Goal: Task Accomplishment & Management: Manage account settings

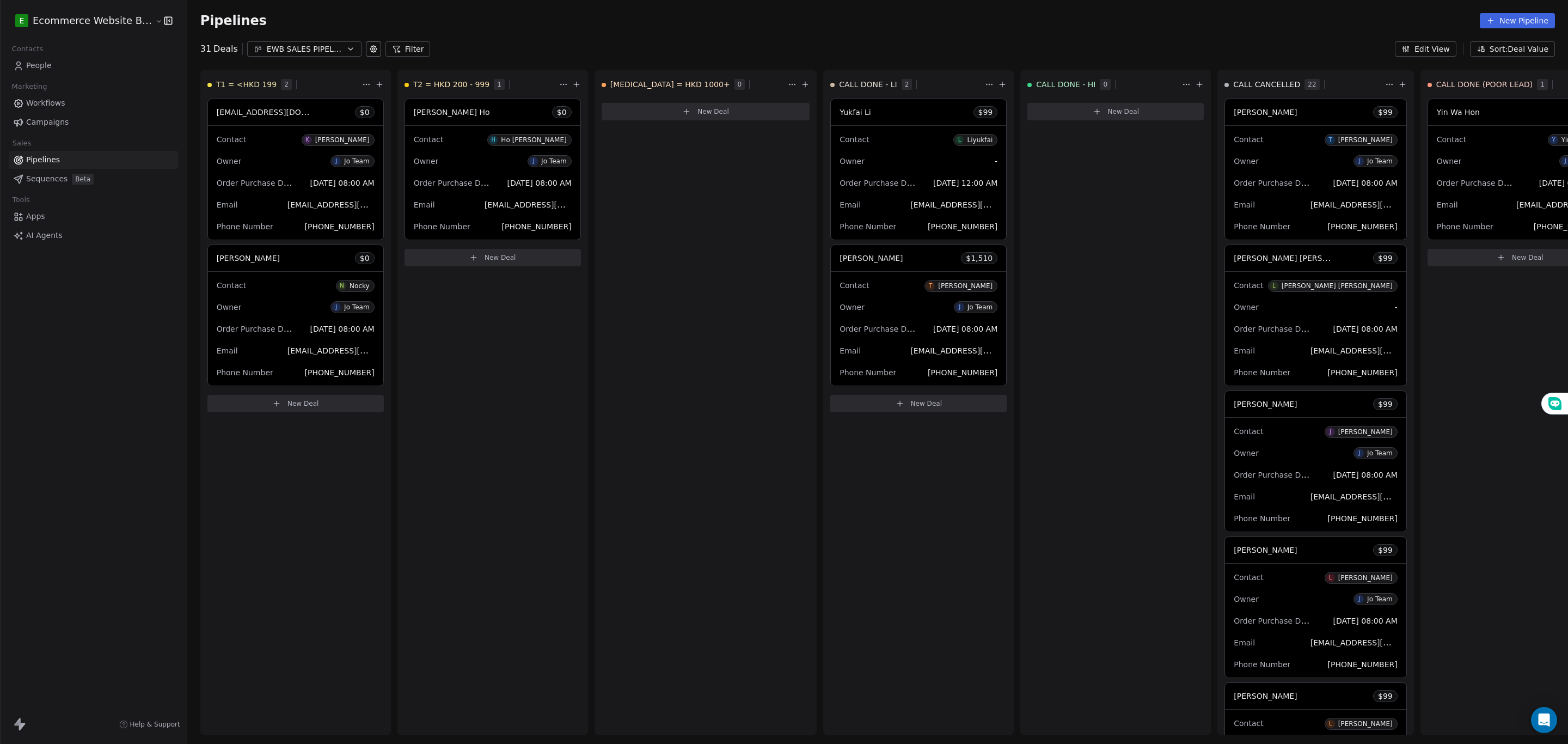
click at [43, 69] on span "People" at bounding box center [39, 66] width 25 height 11
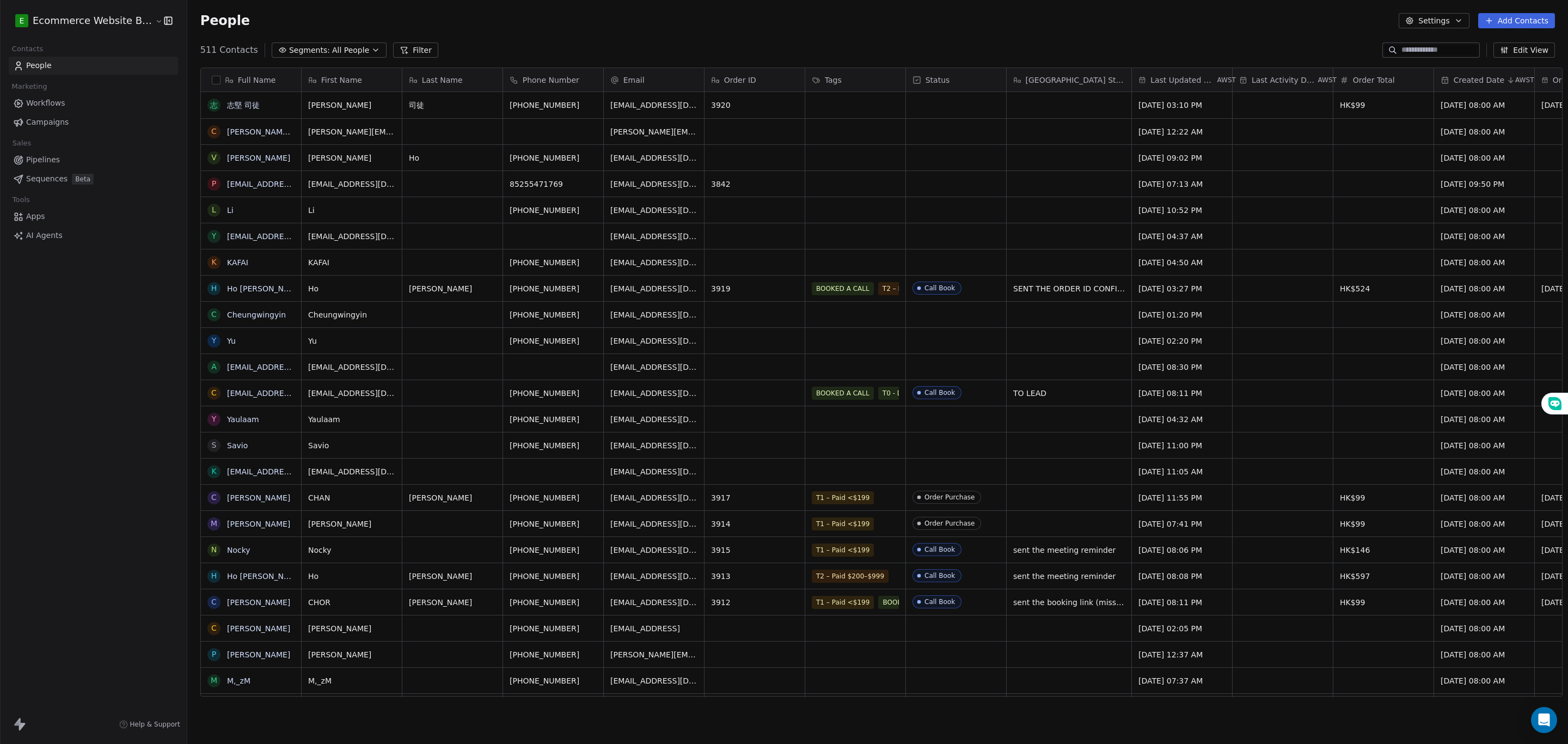
scroll to position [642, 1376]
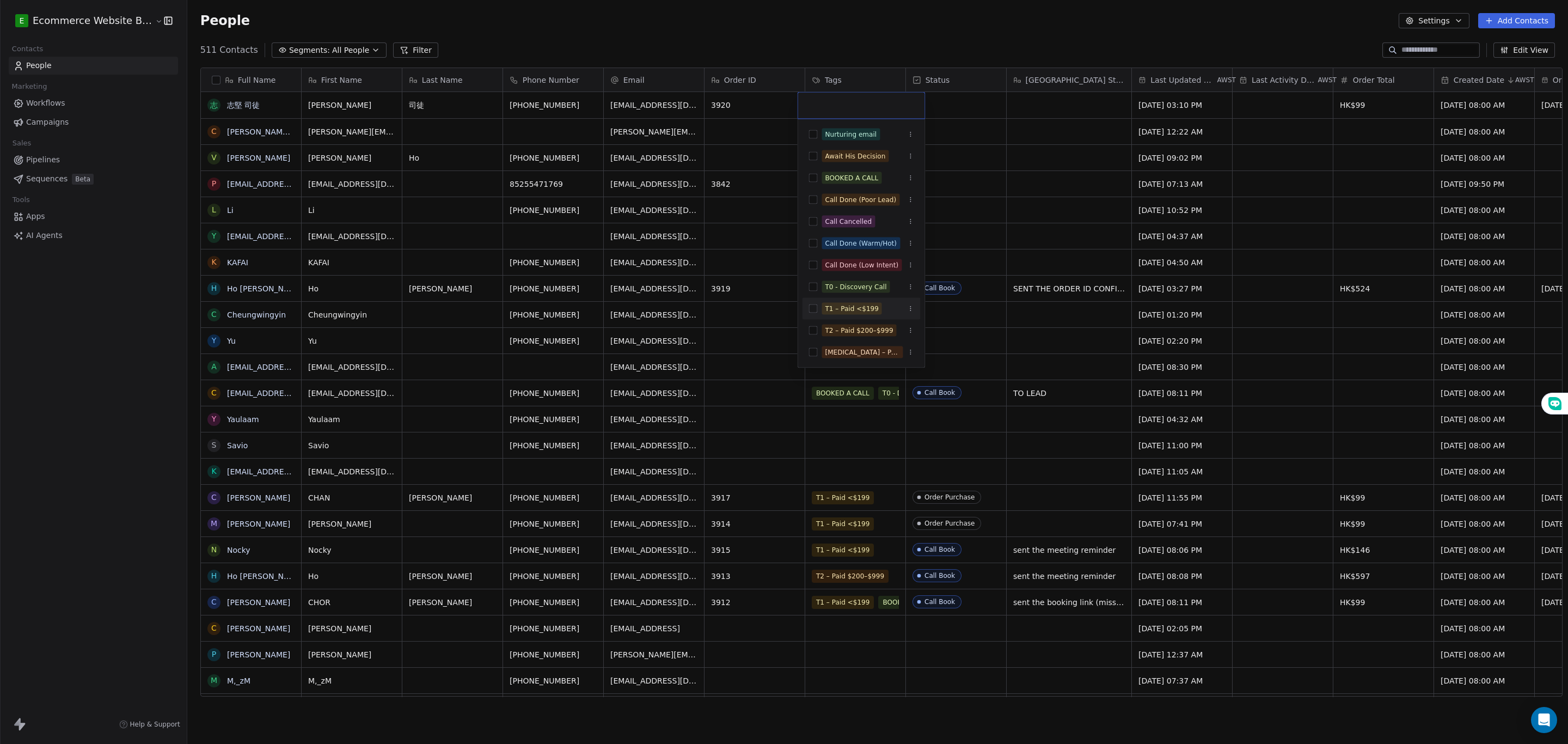
click at [809, 311] on button "Suggestions" at bounding box center [814, 309] width 9 height 9
click at [1000, 193] on html "E Ecommerce Website Builder Contacts People Marketing Workflows Campaigns Sales…" at bounding box center [784, 372] width 1568 height 744
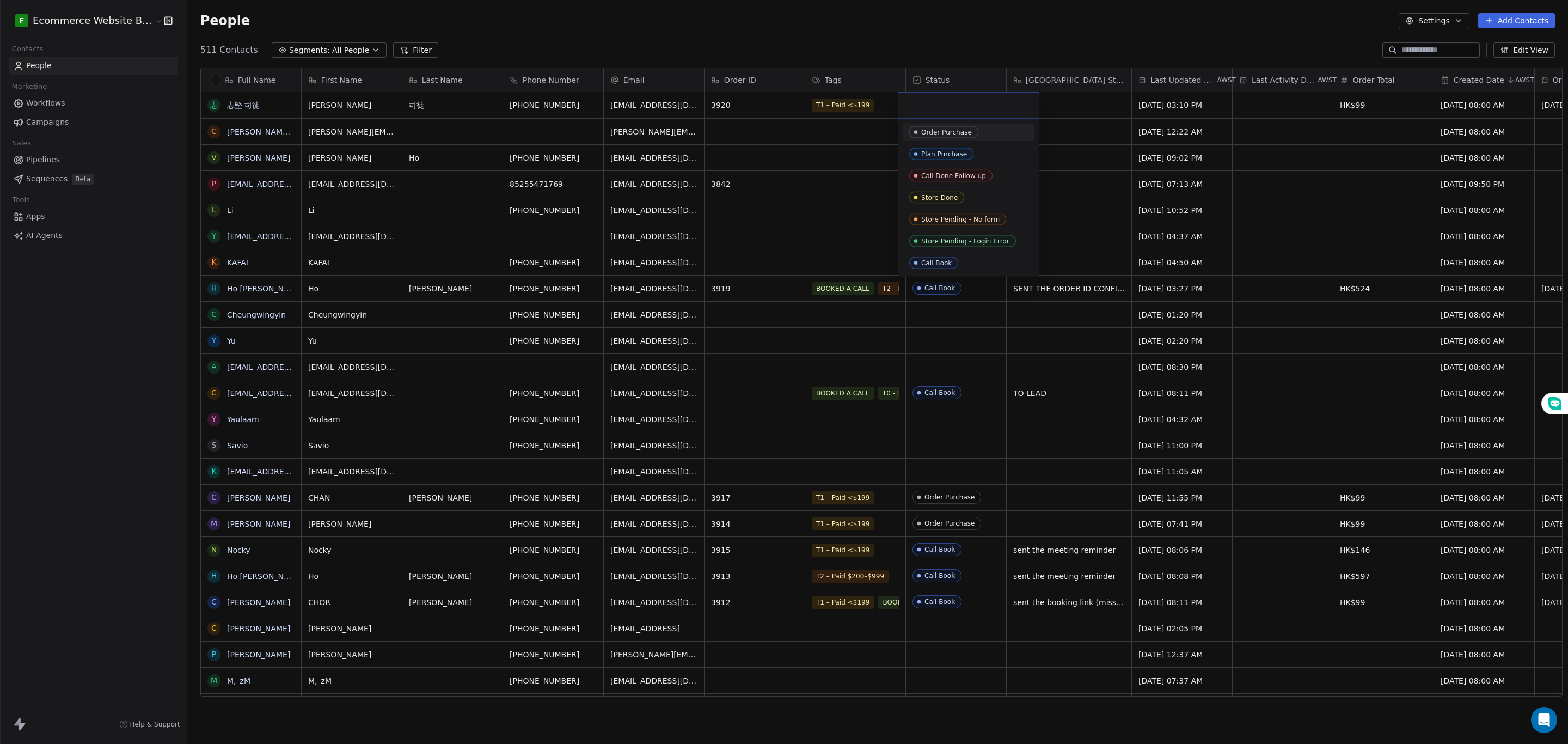
click at [874, 110] on html "E Ecommerce Website Builder Contacts People Marketing Workflows Campaigns Sales…" at bounding box center [784, 372] width 1568 height 744
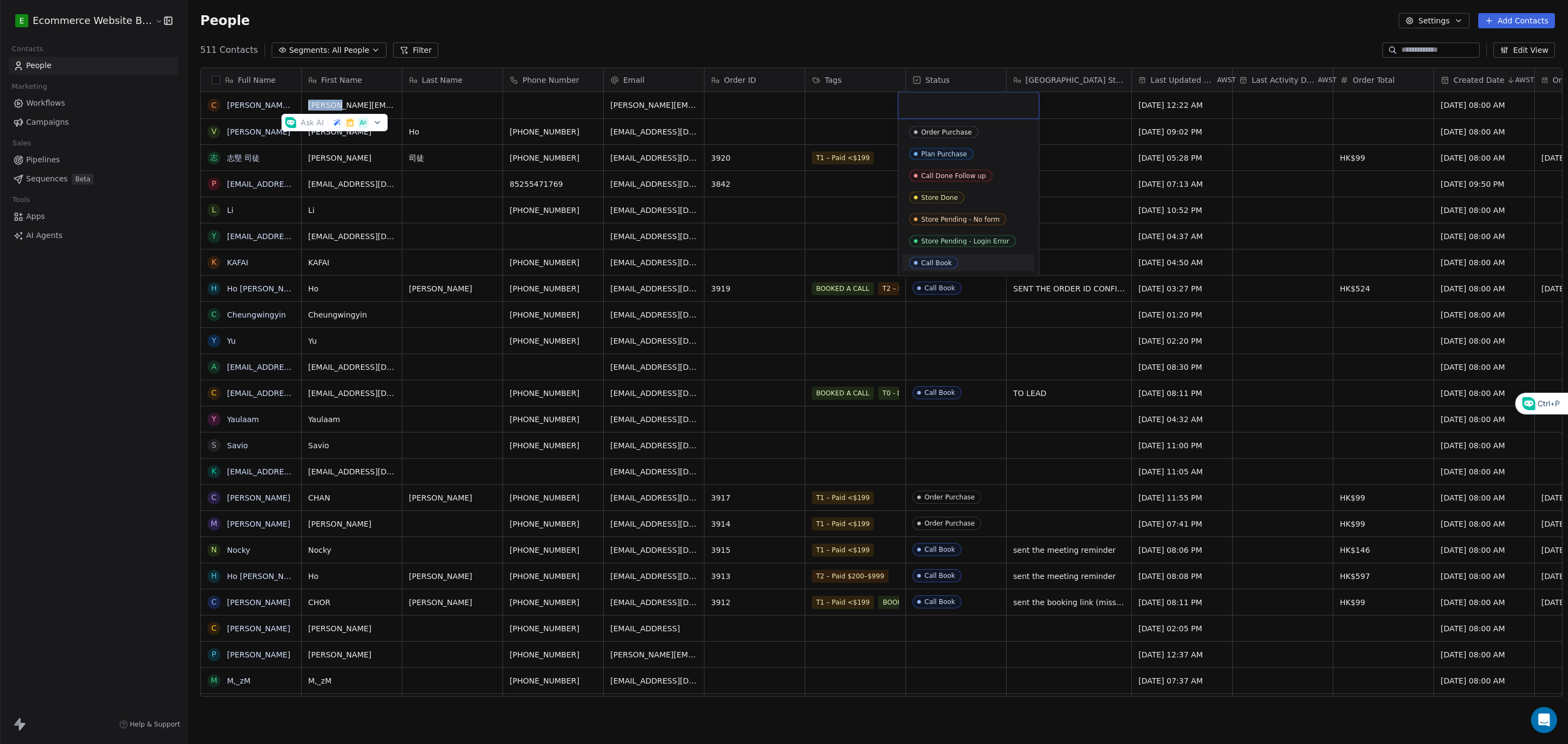
click at [936, 263] on div "Call Book" at bounding box center [936, 263] width 31 height 8
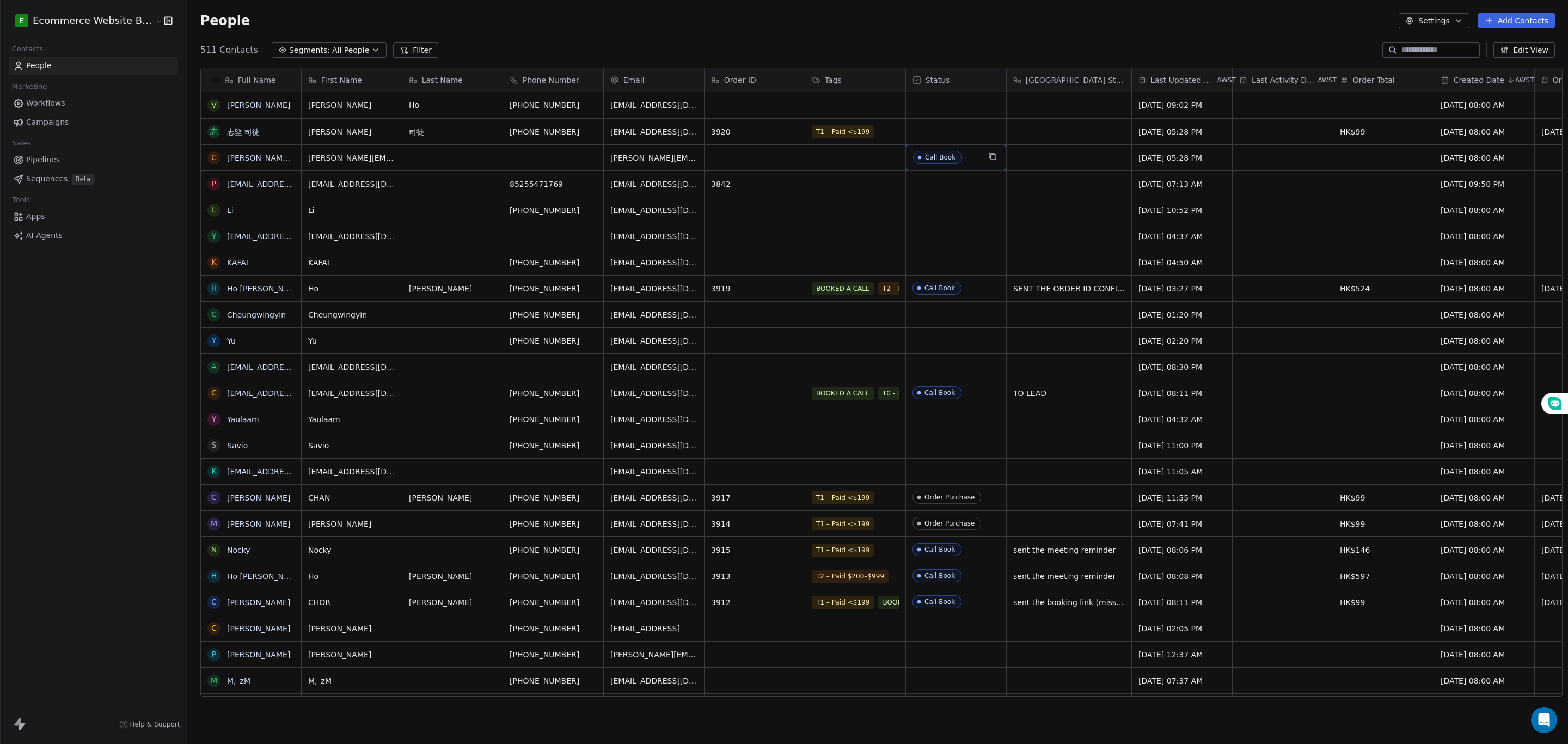
click at [946, 154] on div "Call Book" at bounding box center [940, 157] width 31 height 8
click at [957, 154] on span "Call Book" at bounding box center [946, 157] width 66 height 13
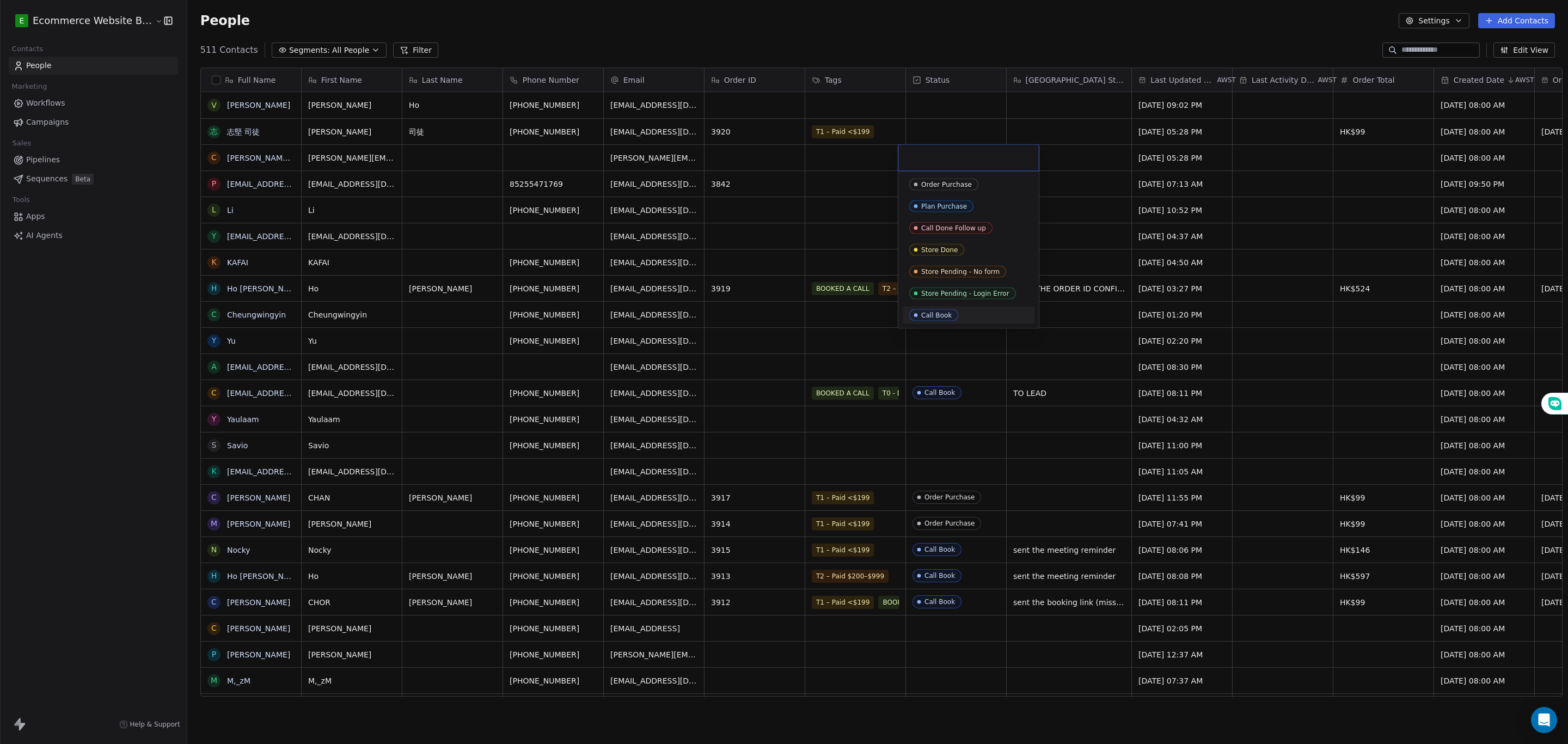
click at [957, 134] on html "E Ecommerce Website Builder Contacts People Marketing Workflows Campaigns Sales…" at bounding box center [784, 372] width 1568 height 744
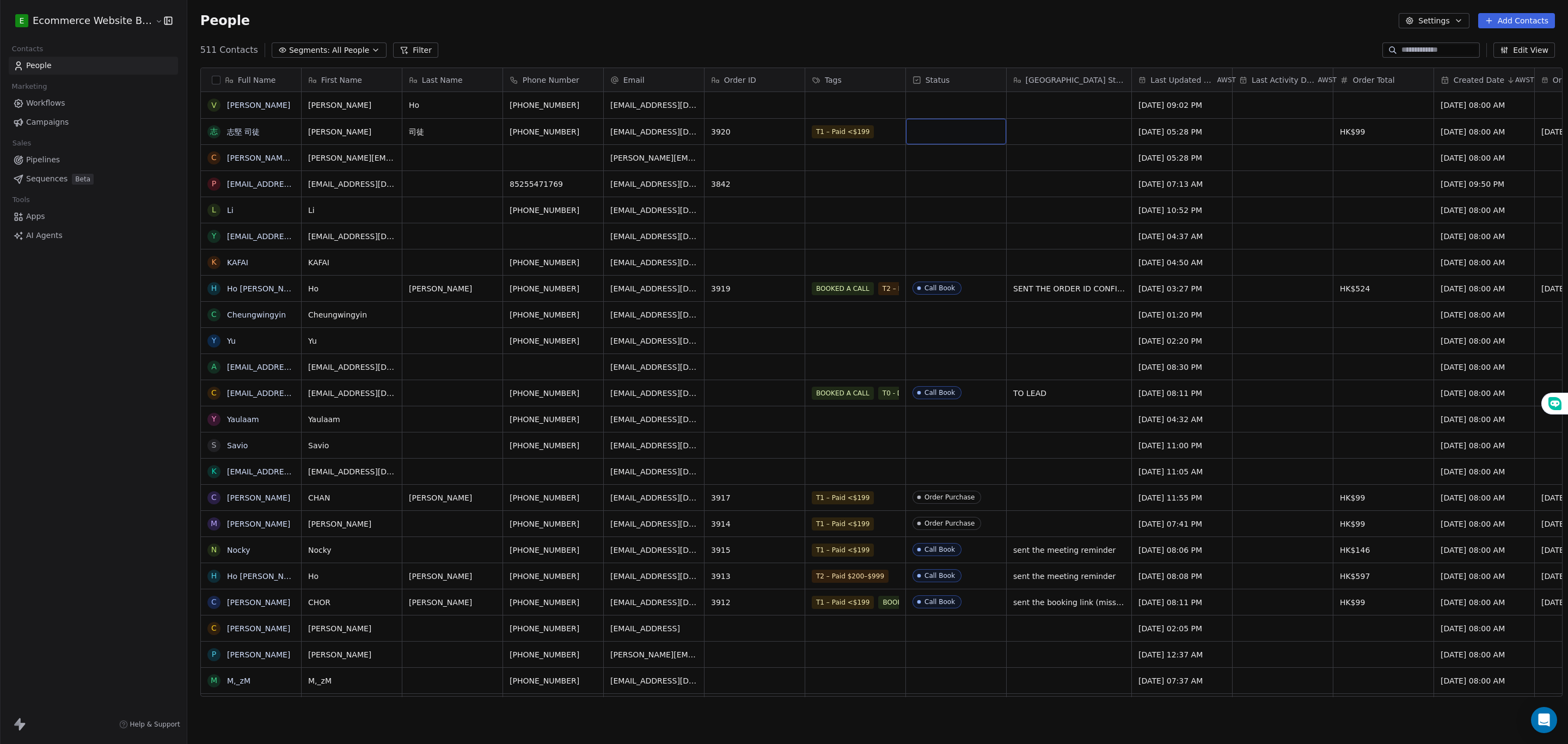
click at [941, 130] on div "grid" at bounding box center [955, 132] width 100 height 25
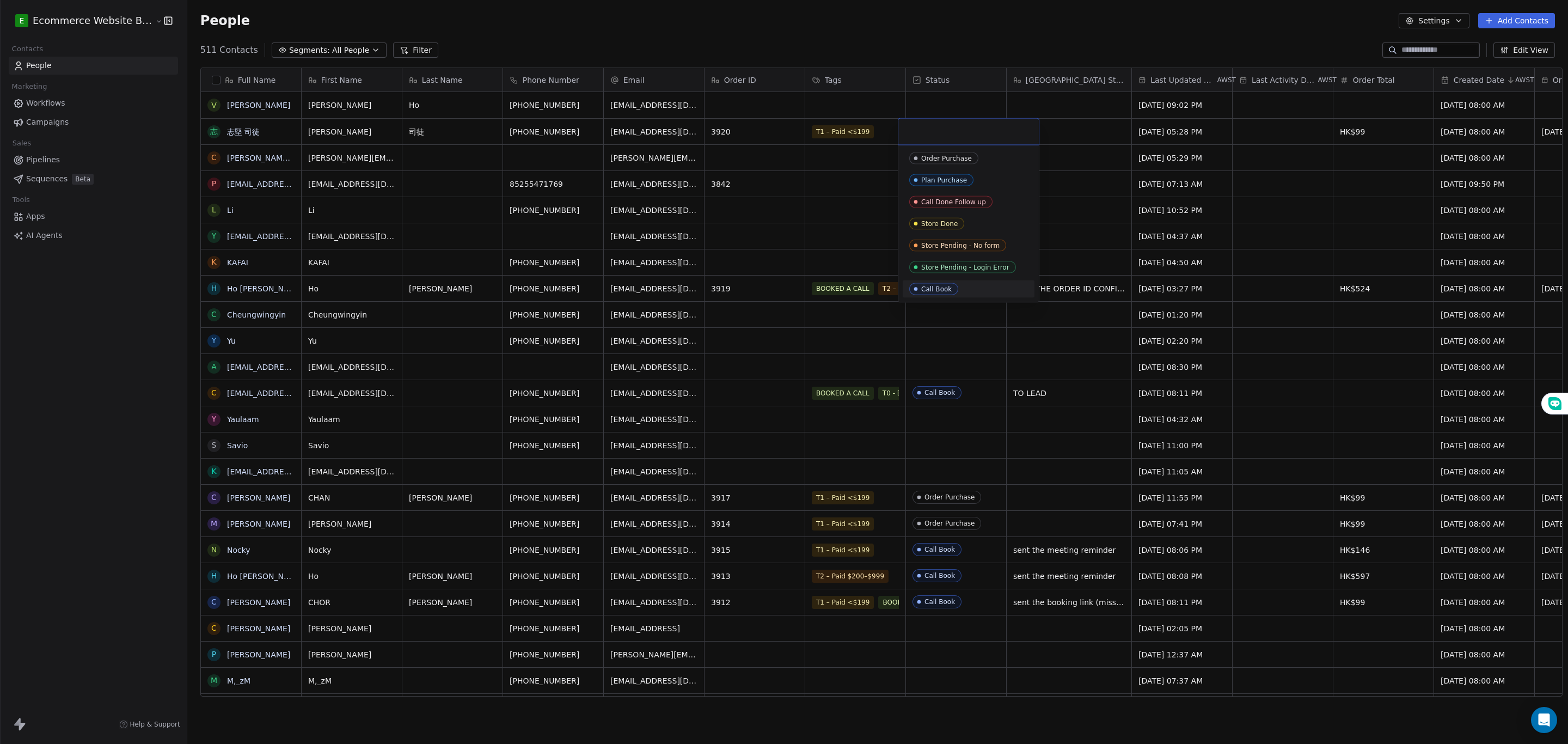
click at [928, 283] on span "Call Book" at bounding box center [933, 289] width 49 height 12
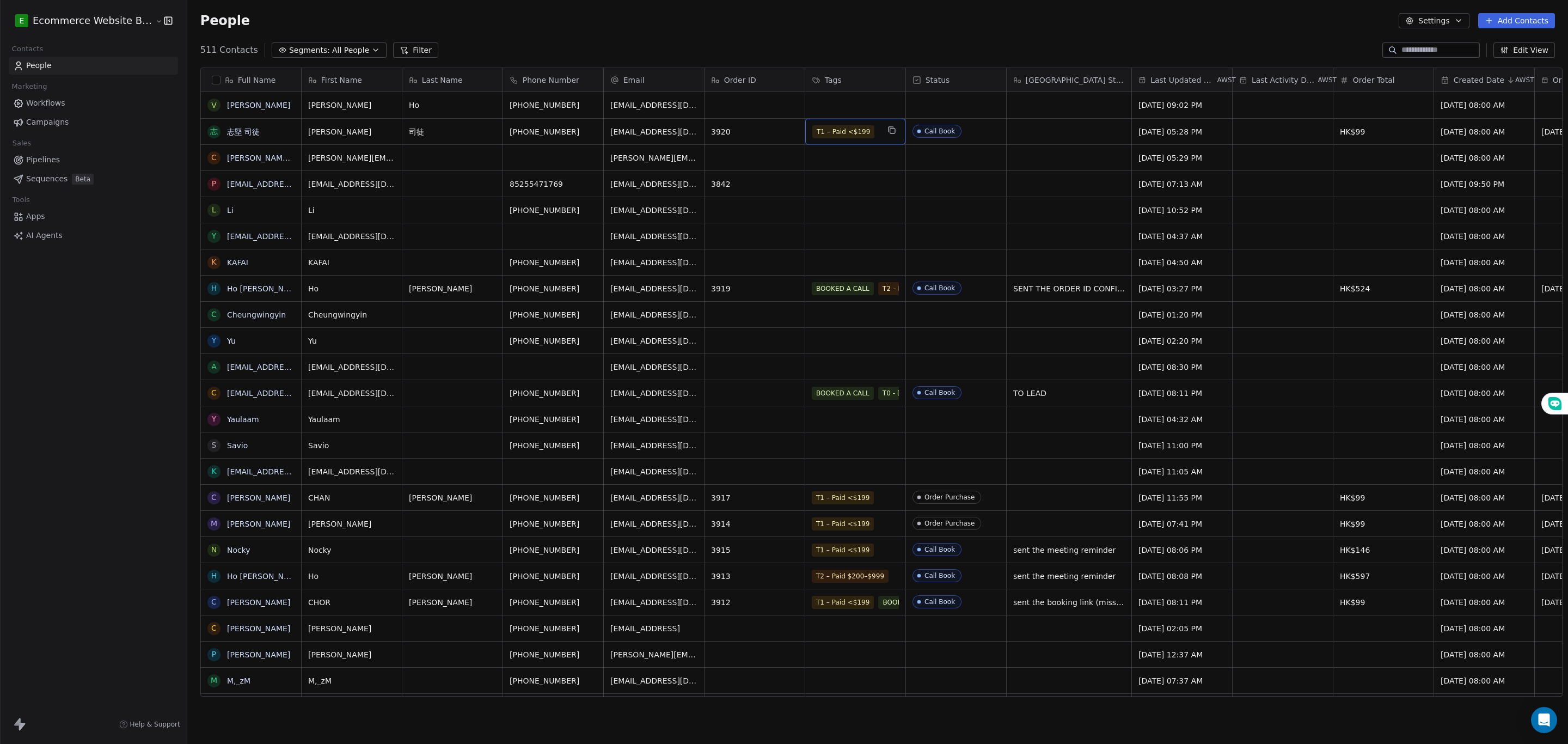
click at [864, 130] on div "T1 – Paid <$199" at bounding box center [845, 132] width 66 height 13
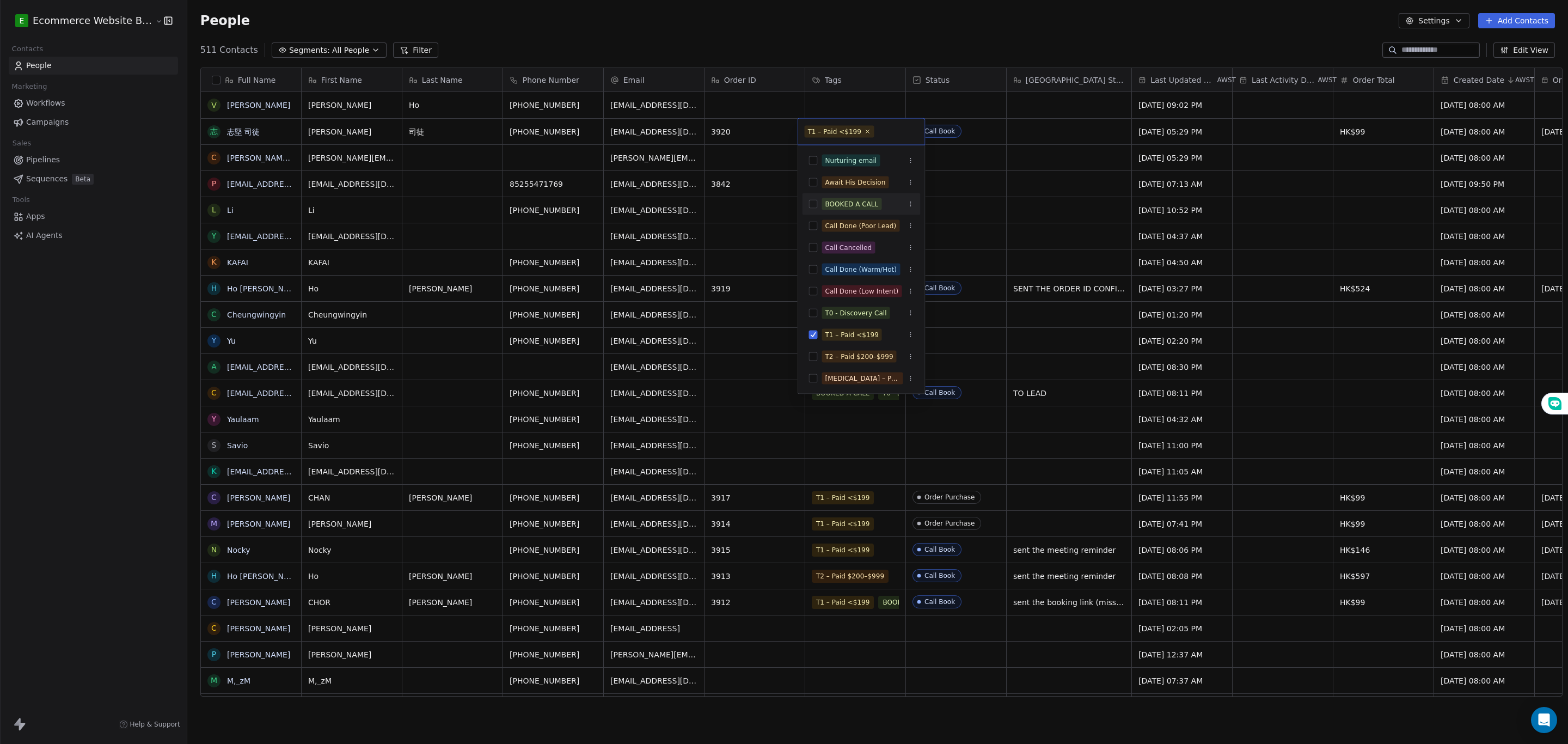
click at [836, 206] on div "BOOKED A CALL" at bounding box center [852, 204] width 53 height 10
click at [1011, 229] on html "E Ecommerce Website Builder Contacts People Marketing Workflows Campaigns Sales…" at bounding box center [784, 372] width 1568 height 744
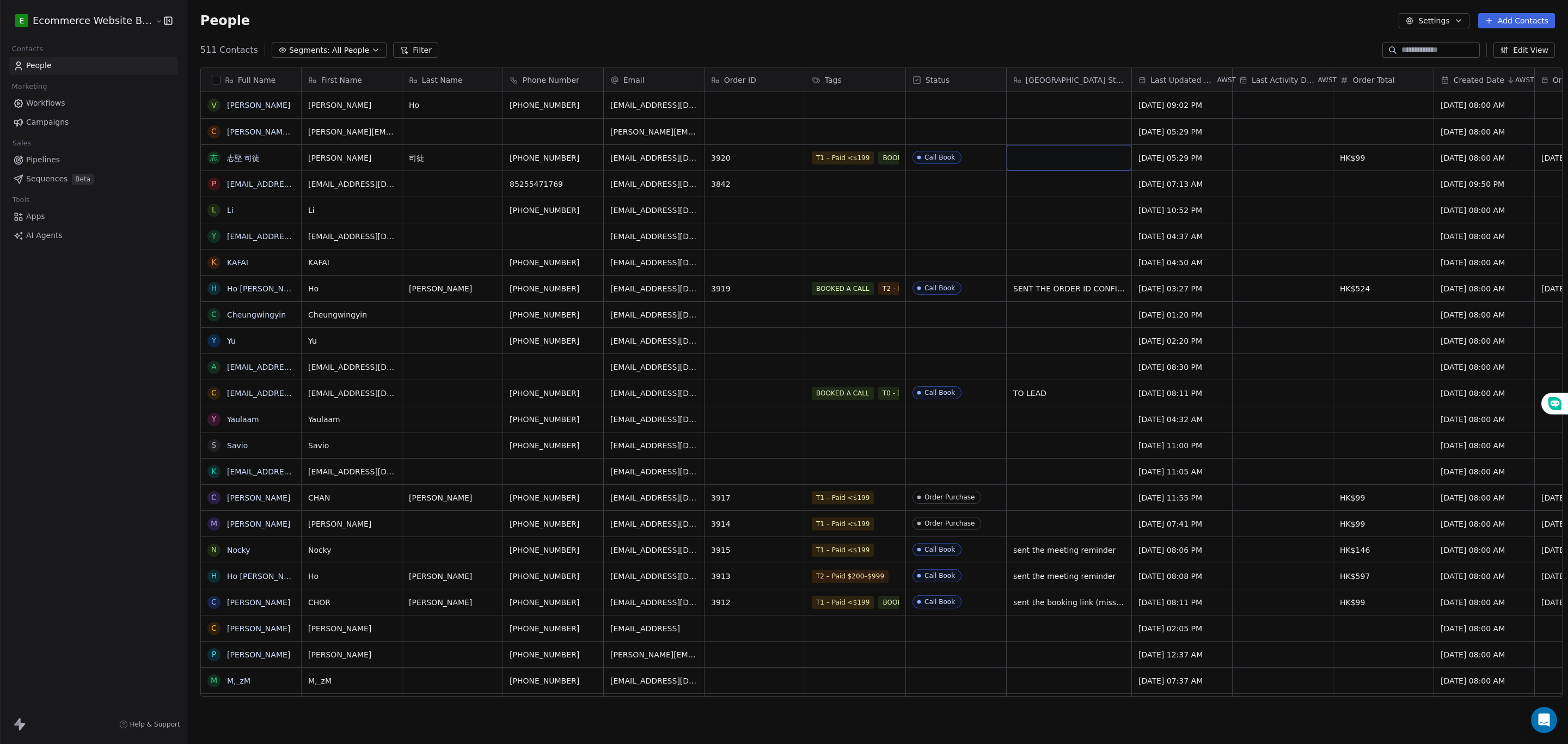
click at [1044, 158] on div "grid" at bounding box center [1069, 158] width 125 height 25
type textarea "**********"
click at [1043, 188] on html "E Ecommerce Website Builder Contacts People Marketing Workflows Campaigns Sales…" at bounding box center [784, 372] width 1568 height 744
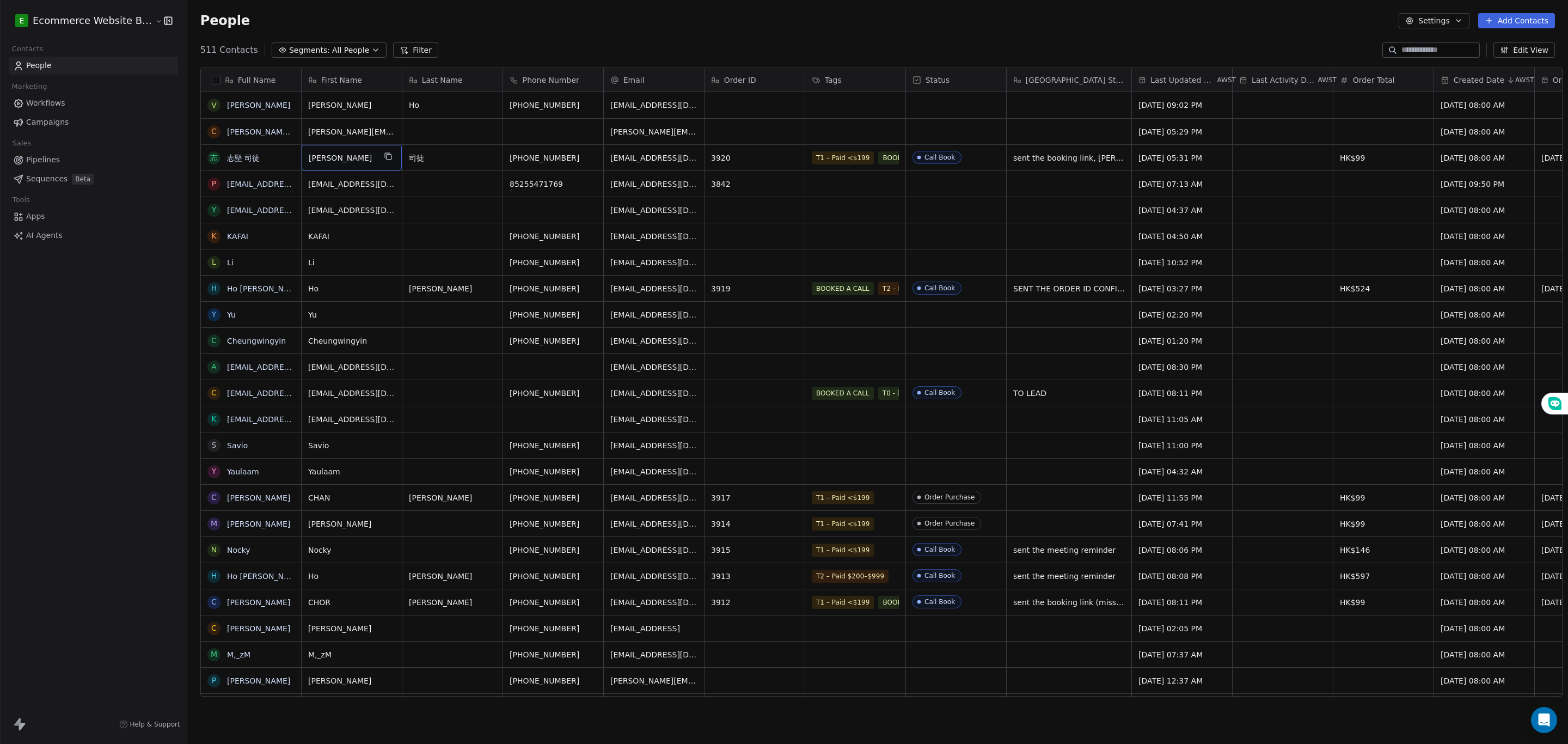
click at [361, 157] on span "志堅" at bounding box center [342, 158] width 66 height 11
type textarea "**********"
click at [441, 192] on html "E Ecommerce Website Builder Contacts People Marketing Workflows Campaigns Sales…" at bounding box center [784, 372] width 1568 height 744
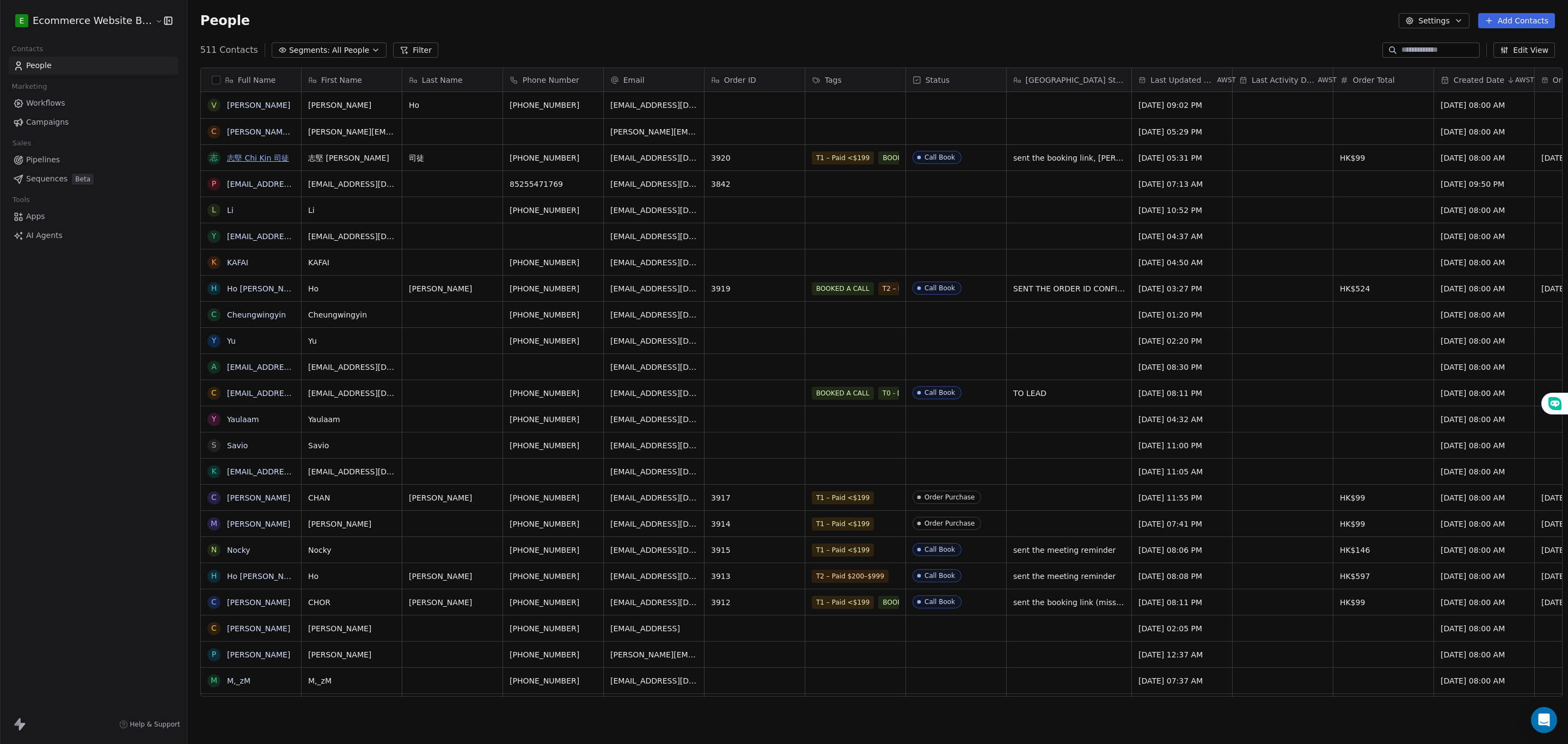
click at [246, 157] on link "志堅 Chi Kin 司徒" at bounding box center [258, 158] width 62 height 9
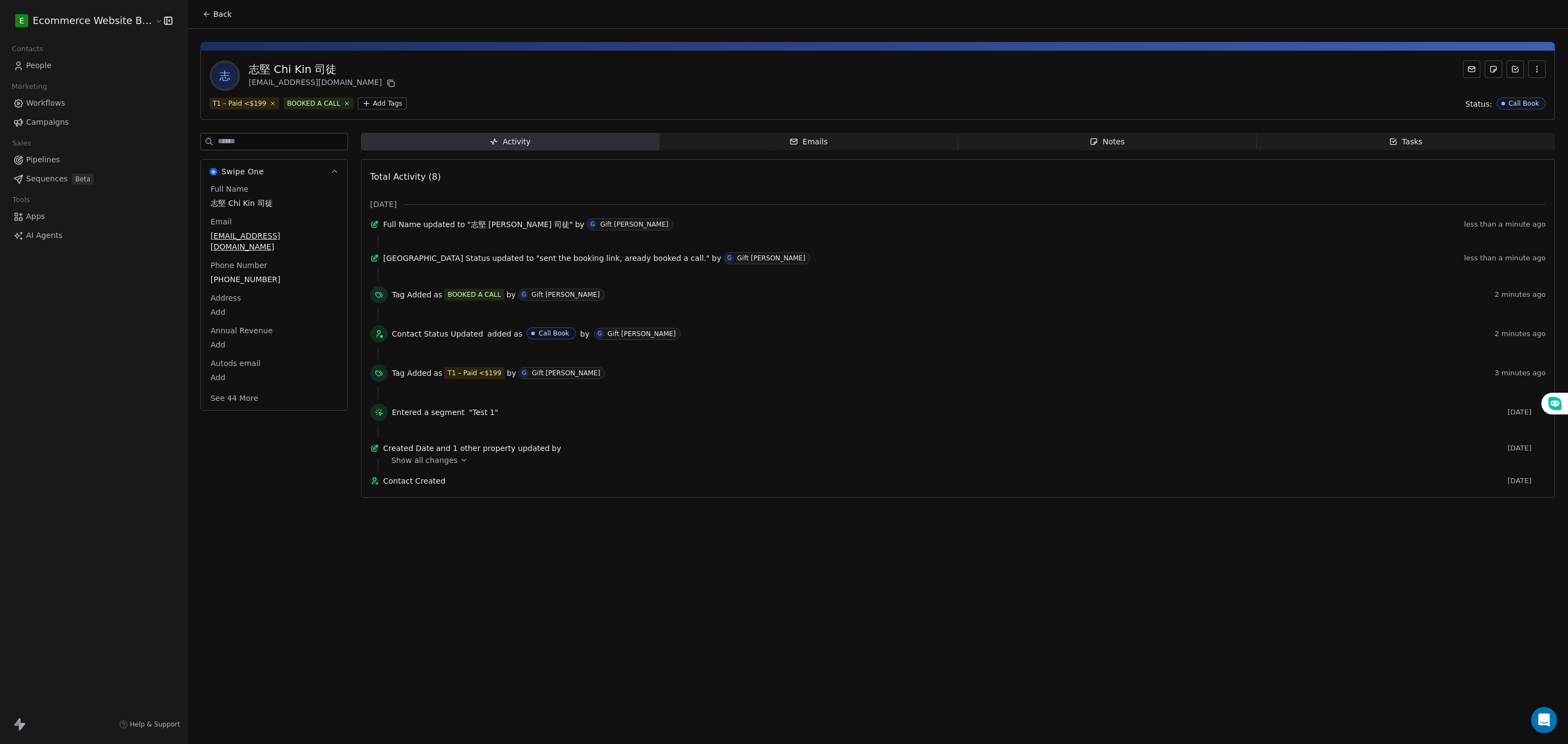
click at [775, 141] on span "Emails Emails" at bounding box center [808, 141] width 298 height 17
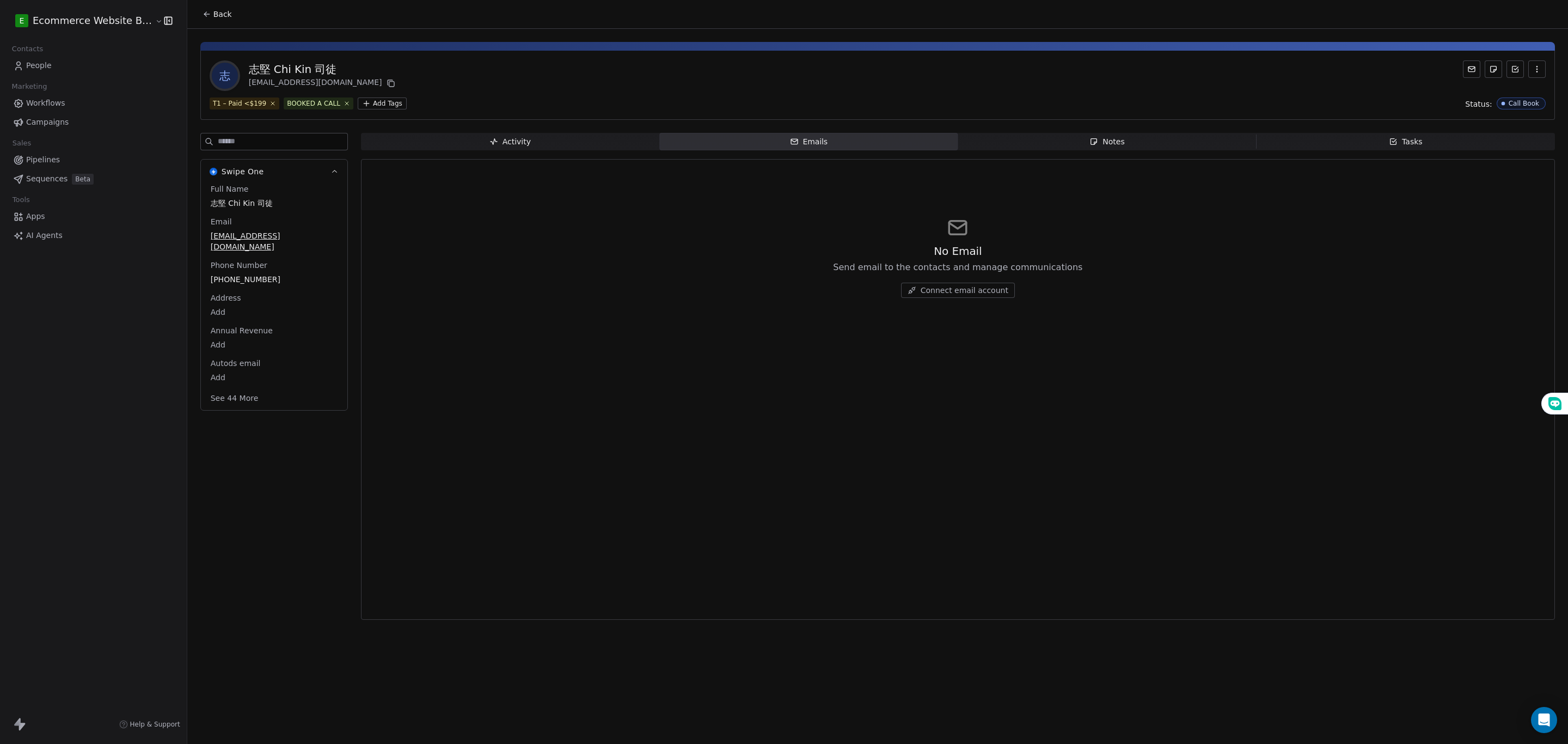
click at [1044, 143] on div "Notes" at bounding box center [1107, 142] width 35 height 11
click at [934, 289] on button "Create a Note" at bounding box center [958, 290] width 79 height 15
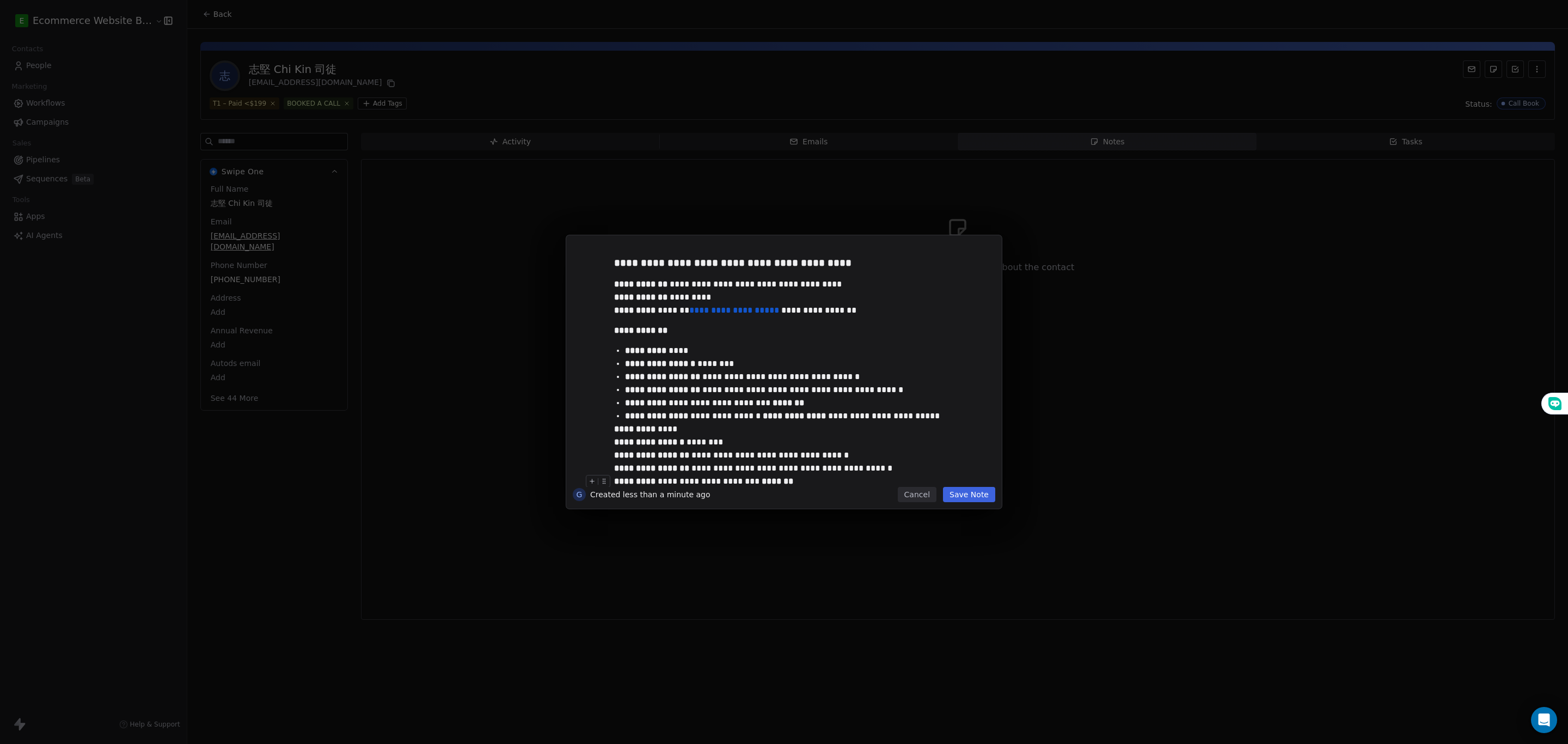
click at [977, 496] on button "Save Note" at bounding box center [969, 495] width 52 height 15
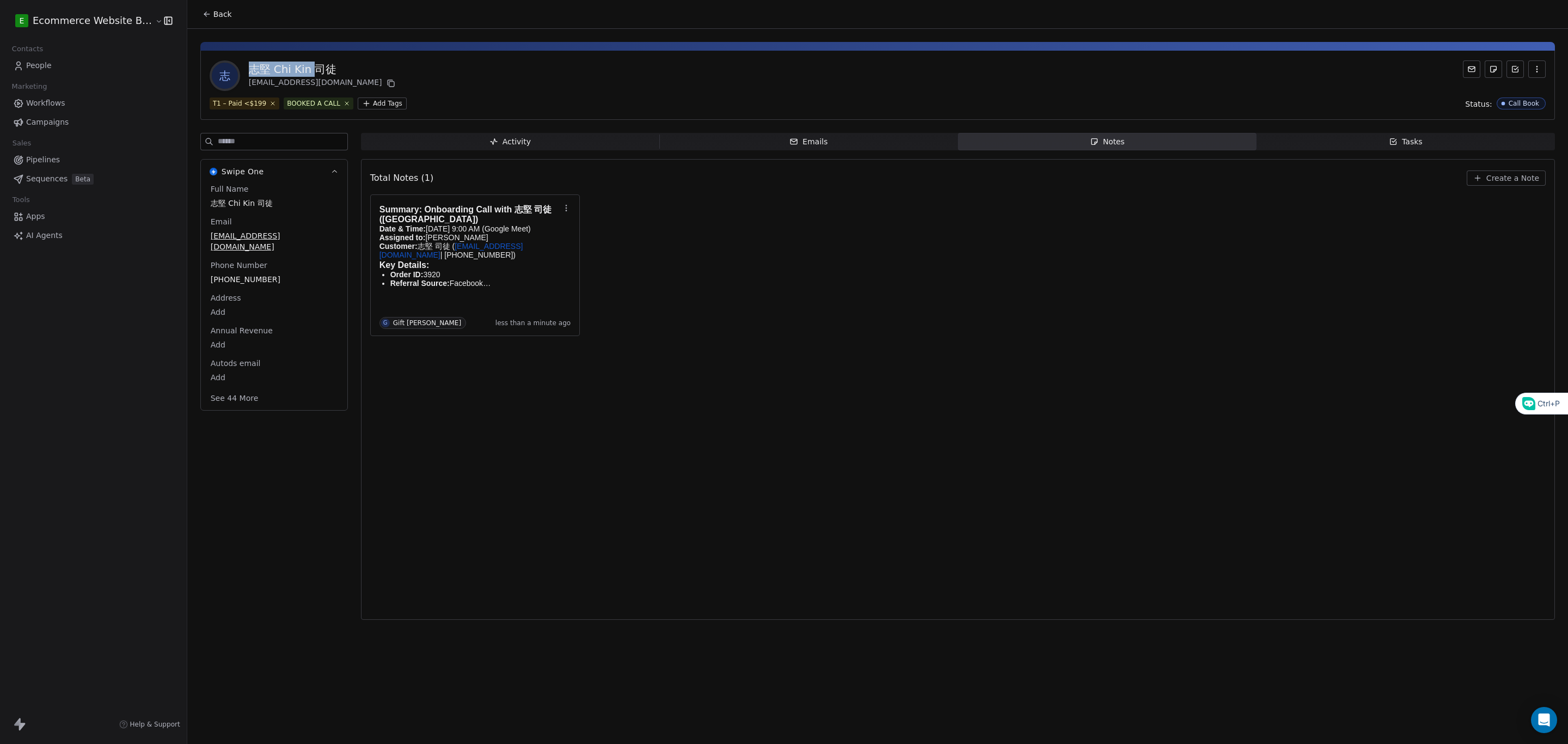
drag, startPoint x: 307, startPoint y: 72, endPoint x: 217, endPoint y: 76, distance: 90.1
click at [217, 76] on div "志 志堅 Chi Kin 司徒 chikin1470@gmail.com" at bounding box center [303, 76] width 188 height 31
click at [387, 81] on icon at bounding box center [391, 83] width 9 height 9
click at [67, 155] on link "Pipelines" at bounding box center [94, 160] width 169 height 18
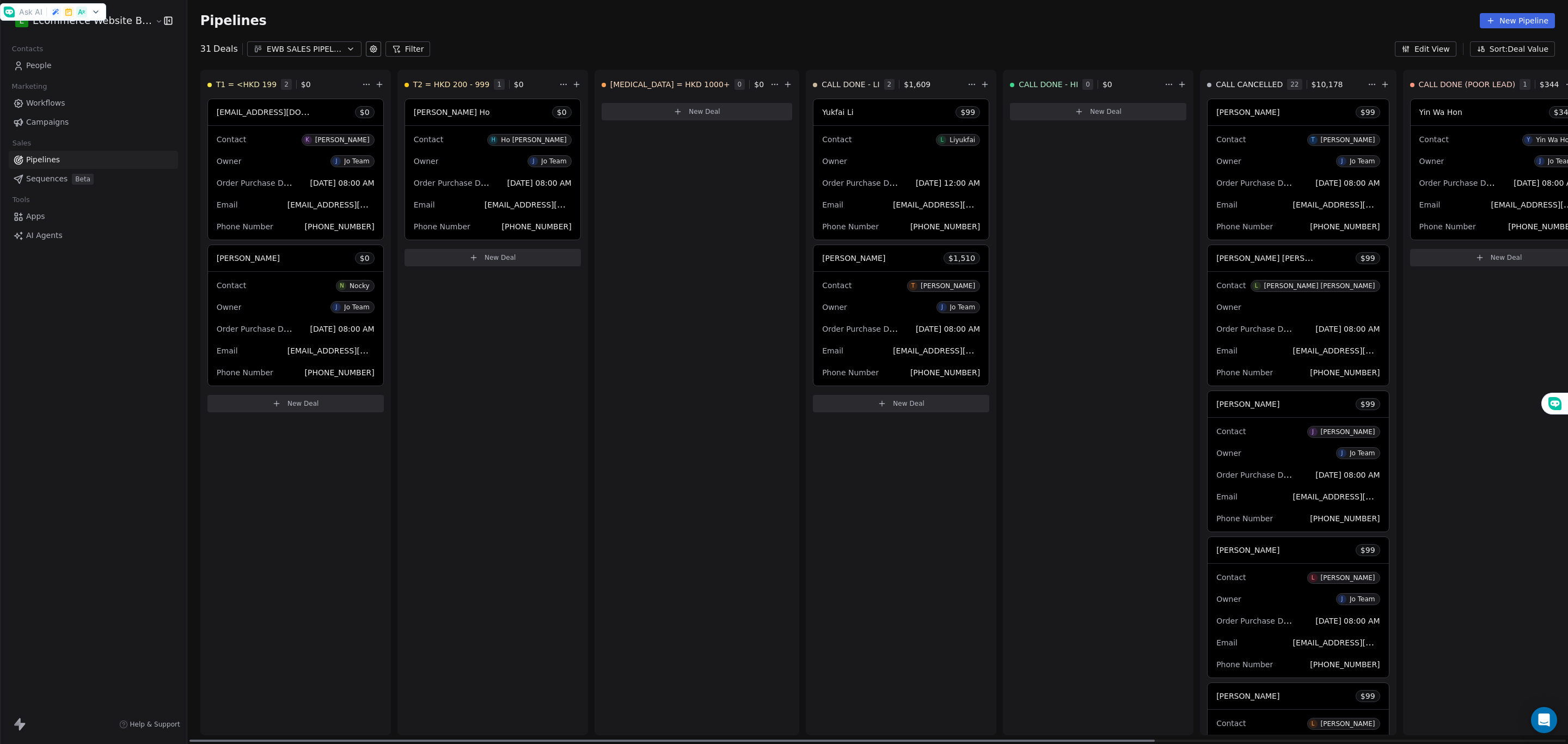
click at [262, 401] on button "New Deal" at bounding box center [295, 403] width 176 height 17
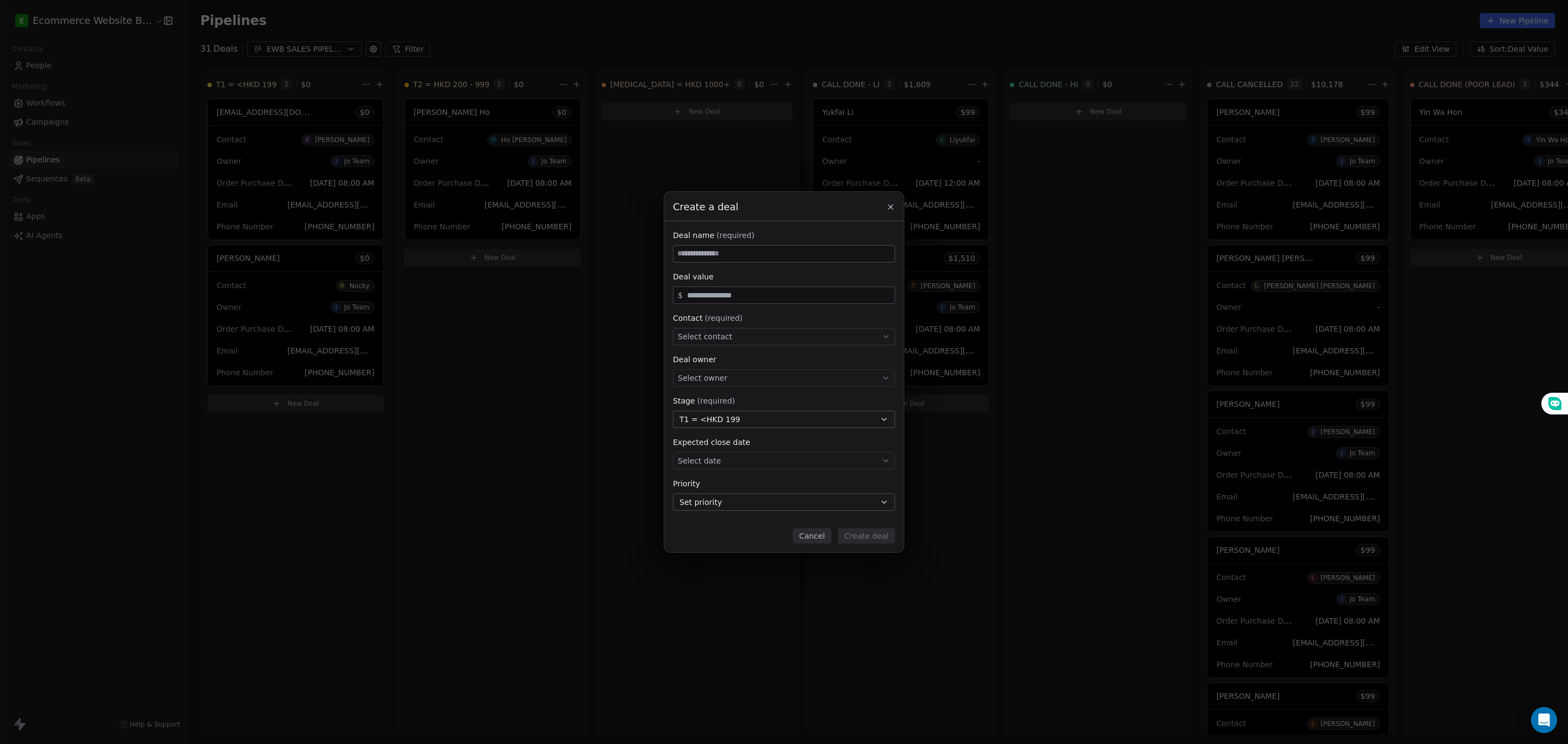
click at [742, 254] on input at bounding box center [784, 254] width 221 height 17
type input "*******"
click at [716, 297] on input "text" at bounding box center [789, 295] width 207 height 8
type input "**"
click at [708, 339] on span "Select contact" at bounding box center [705, 336] width 55 height 11
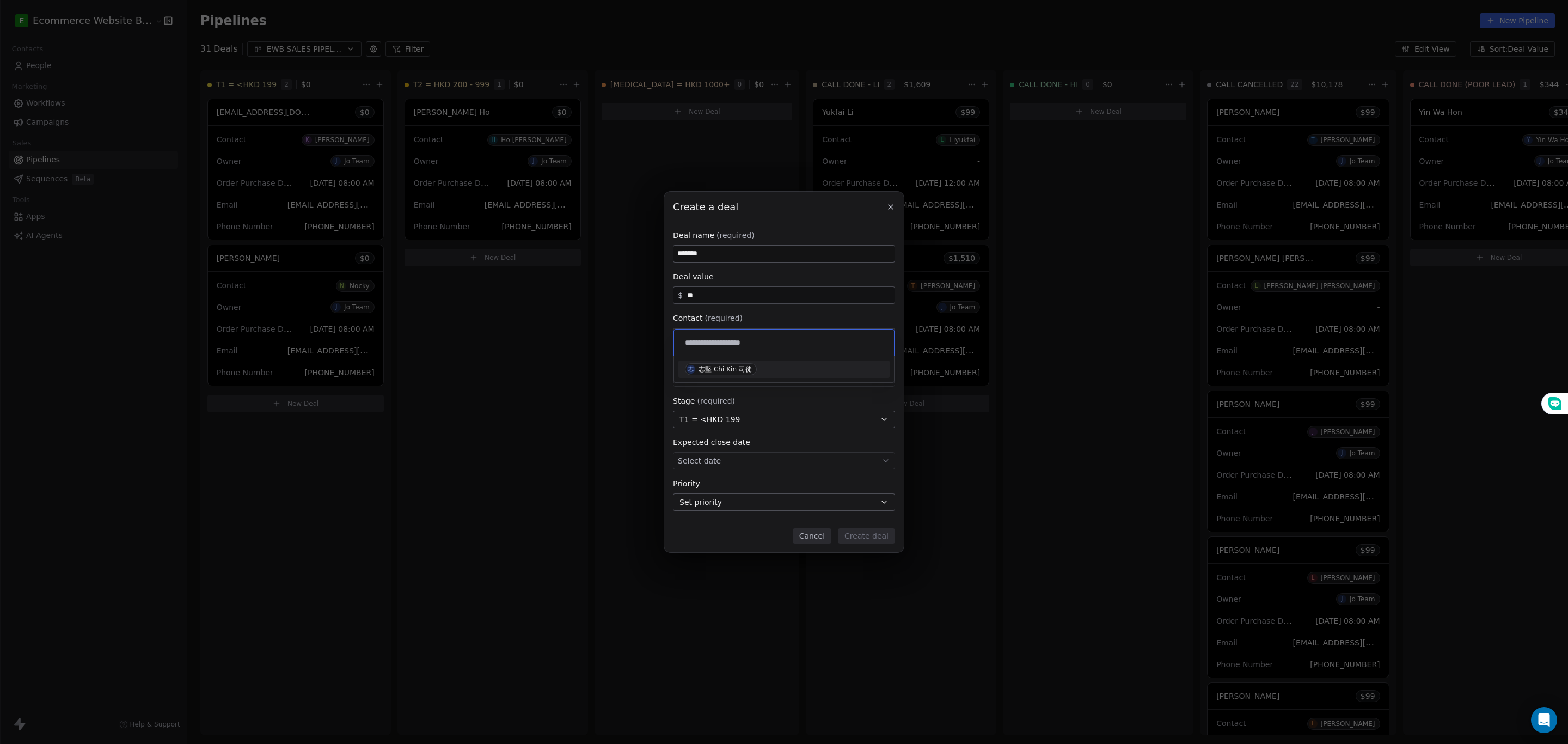
type input "**********"
click at [699, 372] on div "志堅 Chi Kin 司徒" at bounding box center [725, 369] width 53 height 8
click at [739, 381] on div "Select owner" at bounding box center [784, 377] width 222 height 17
click at [739, 381] on input "text" at bounding box center [783, 382] width 208 height 12
click at [714, 409] on div "Jo Team" at bounding box center [714, 411] width 25 height 8
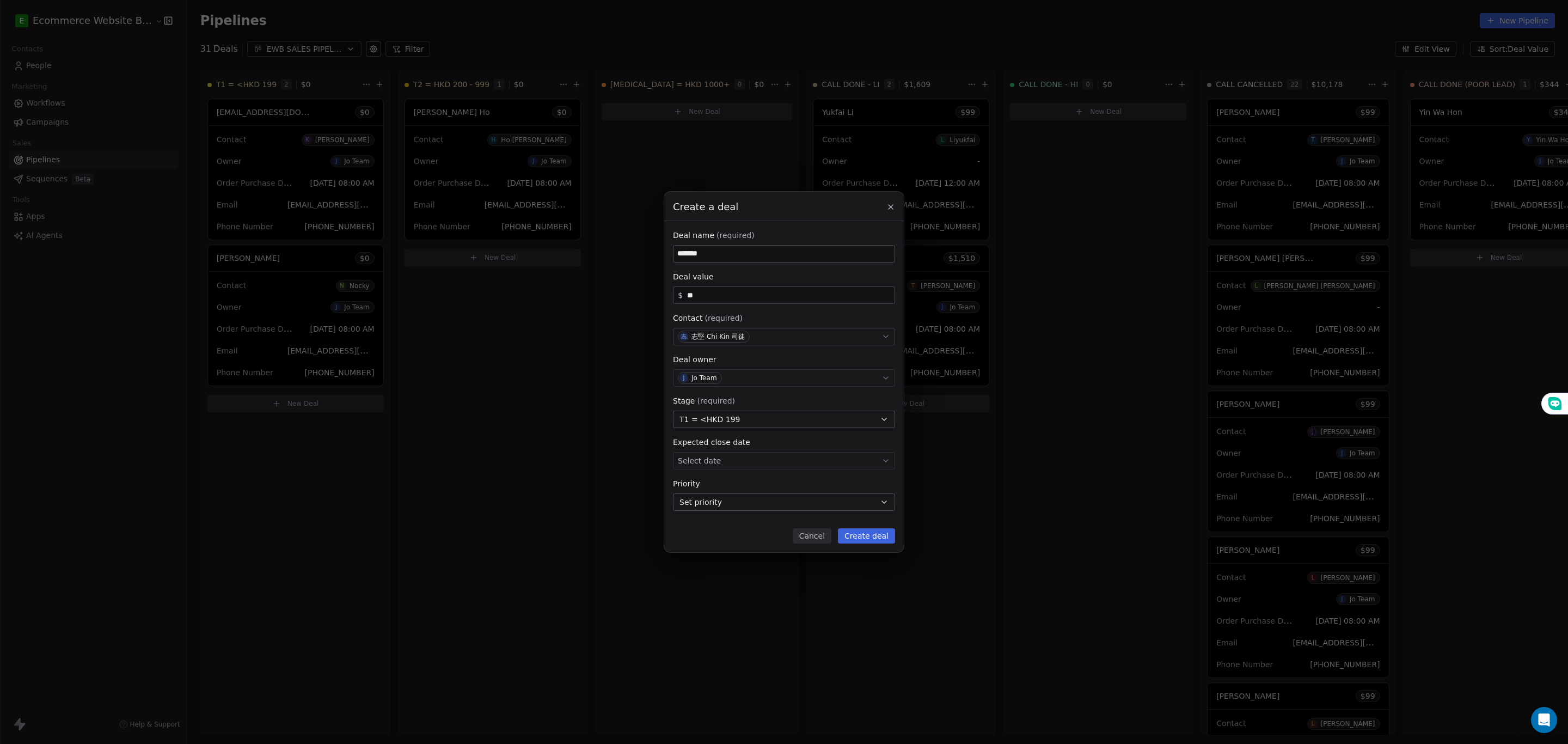
click at [859, 496] on button "Create deal" at bounding box center [866, 536] width 57 height 15
